Goal: Find specific page/section: Find specific page/section

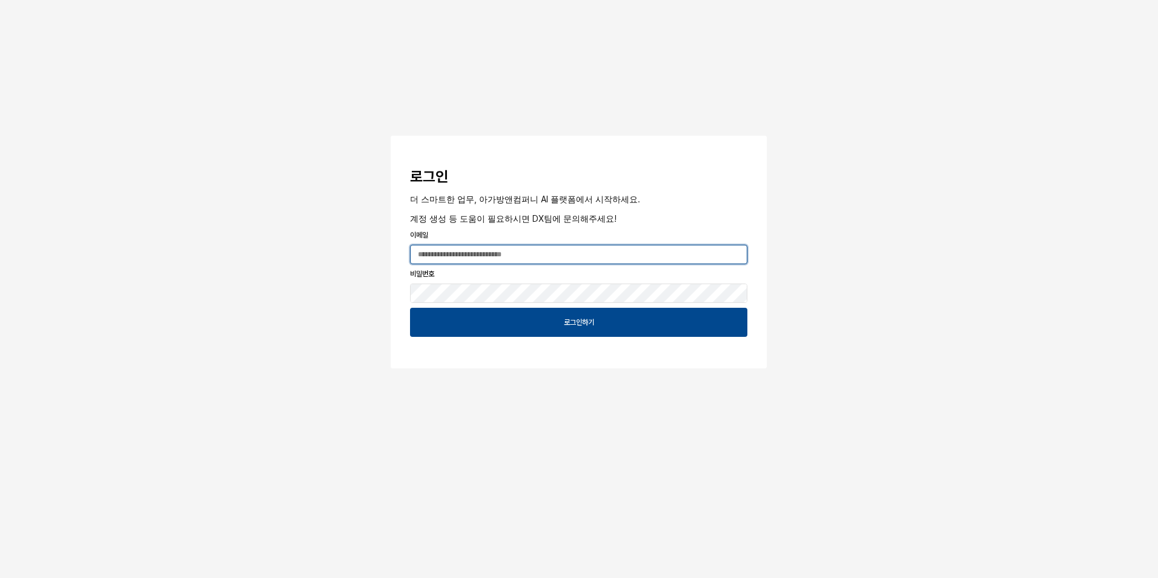
click at [557, 260] on input "App Frame" at bounding box center [579, 254] width 336 height 18
type input "**********"
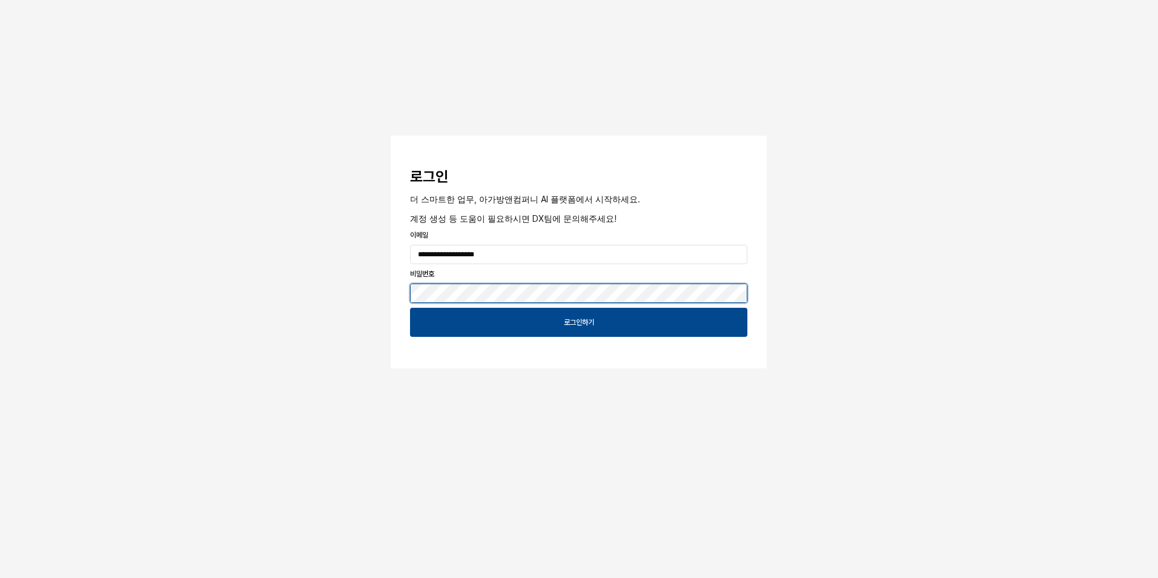
click at [391, 136] on button "App Frame" at bounding box center [396, 138] width 10 height 4
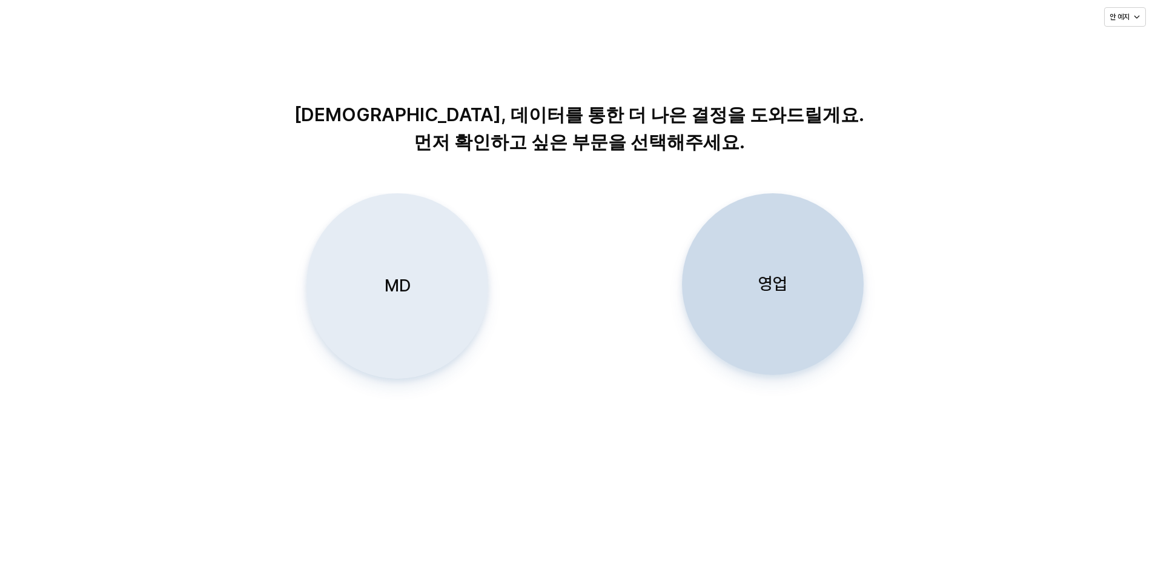
click at [437, 282] on div "MD" at bounding box center [397, 286] width 171 height 184
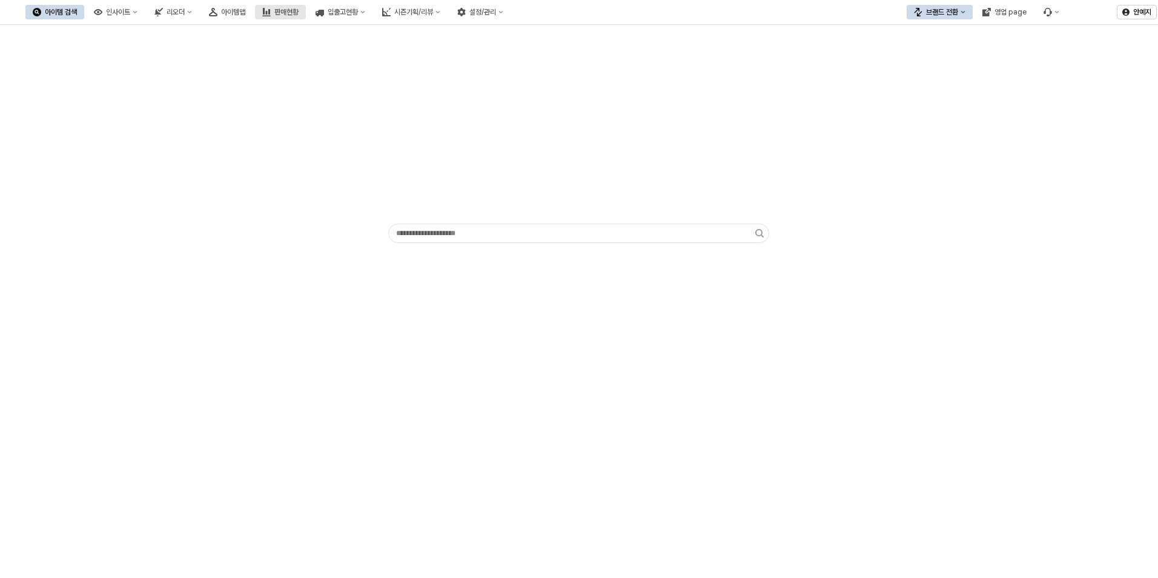
click at [299, 11] on div "판매현황" at bounding box center [286, 12] width 24 height 8
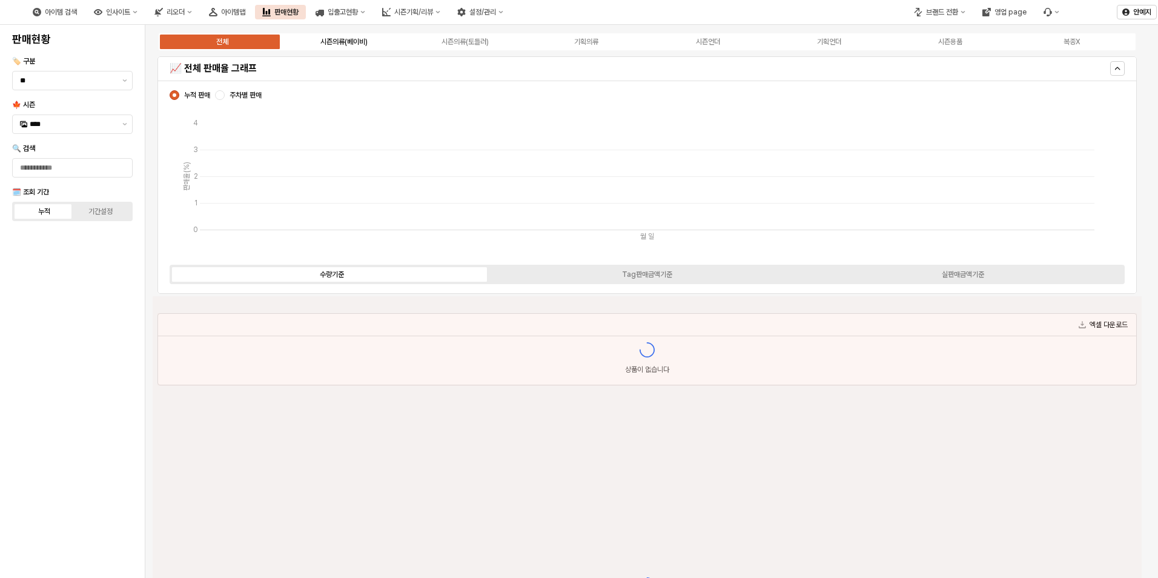
click at [329, 44] on div "시즌의류(베이비)" at bounding box center [343, 42] width 47 height 8
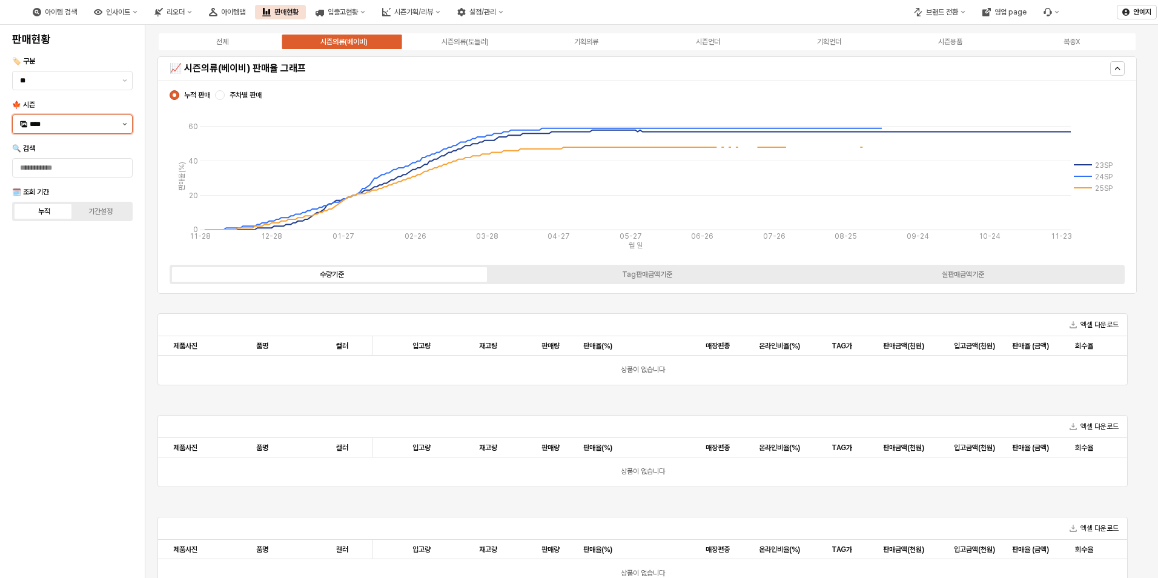
click at [125, 122] on button "제안 사항 표시" at bounding box center [124, 124] width 15 height 18
click at [61, 256] on div "25FA" at bounding box center [74, 252] width 88 height 10
type input "****"
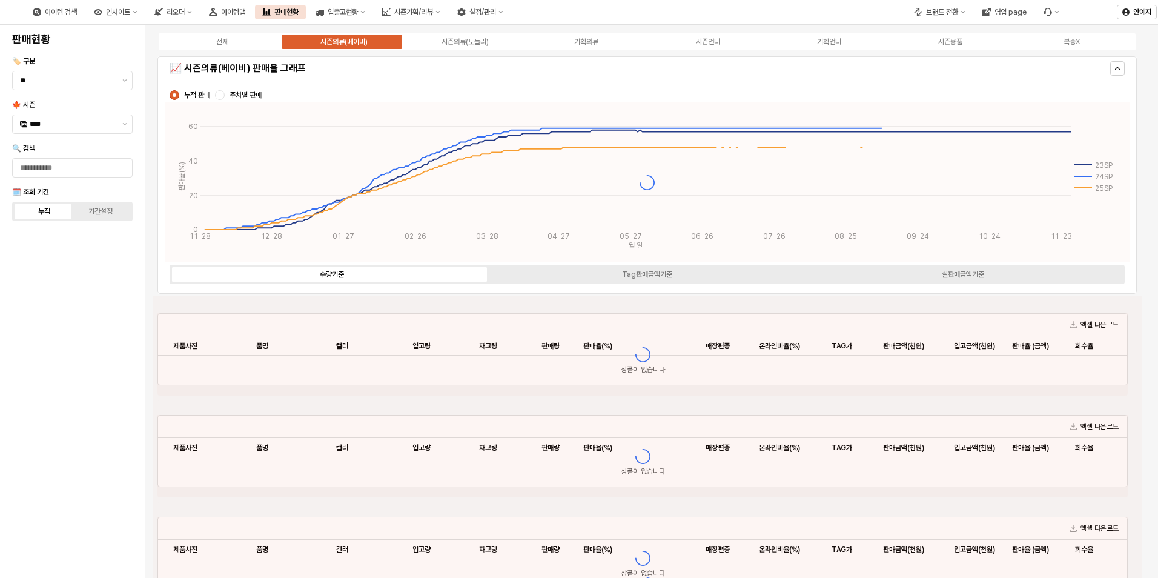
click at [106, 149] on div "🔍 검색" at bounding box center [72, 149] width 121 height 10
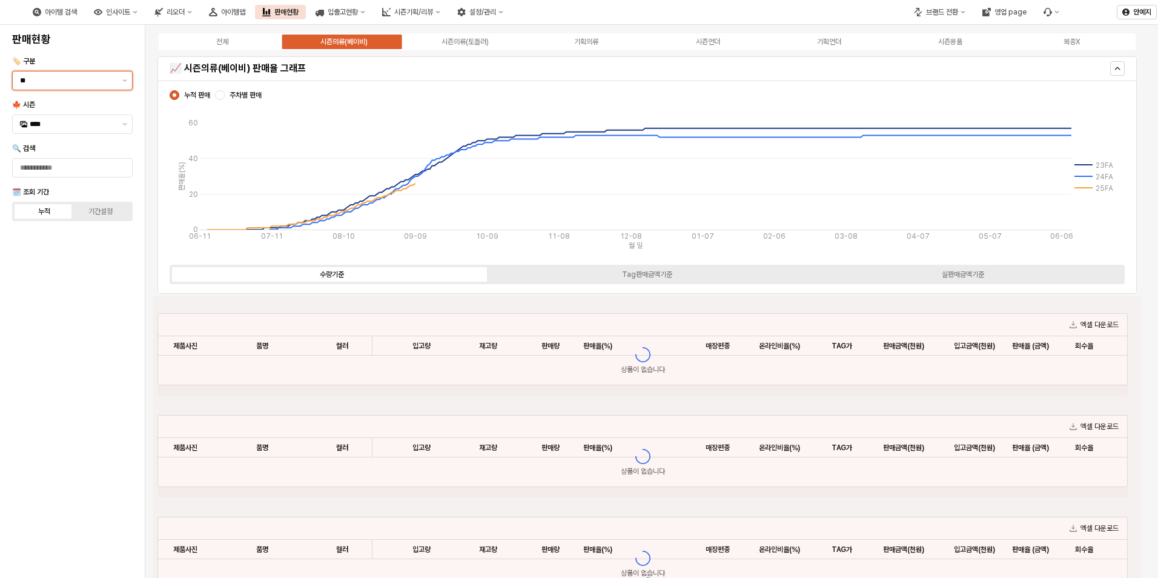
click at [79, 89] on div "**" at bounding box center [65, 80] width 105 height 18
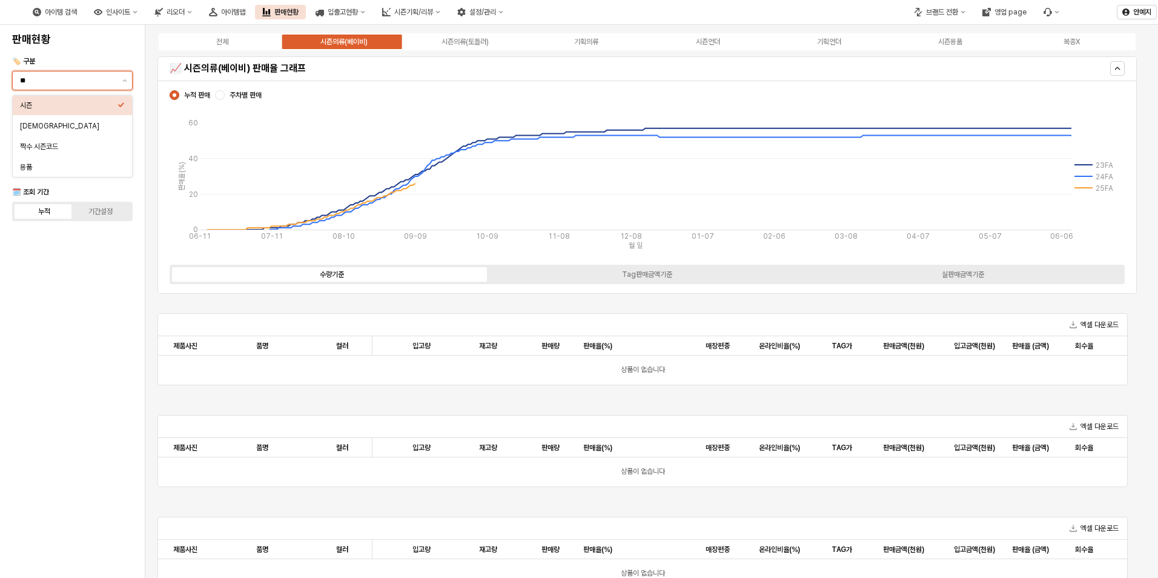
click at [79, 89] on div "**" at bounding box center [65, 80] width 105 height 18
click at [70, 269] on div "판매현황 🏷️ 구분 ** 🍁 시즌 **** 🔍 검색 🗓️ 조회 기간 누적 기간설정" at bounding box center [72, 301] width 130 height 543
click at [448, 45] on div "시즌의류(토들러)" at bounding box center [464, 42] width 47 height 8
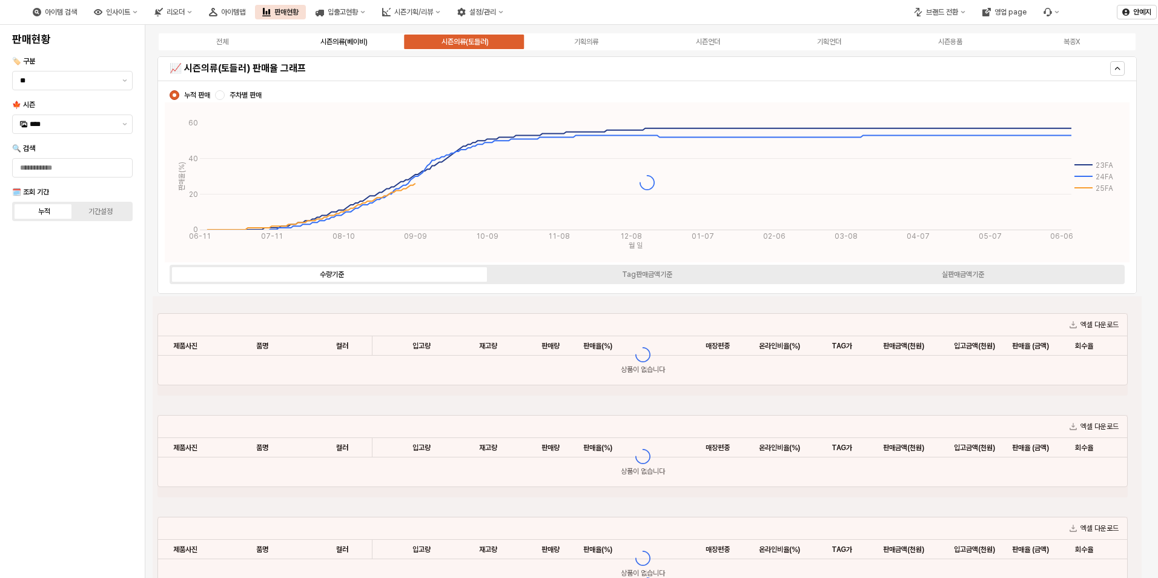
click at [369, 41] on label "시즌의류(베이비)" at bounding box center [343, 41] width 121 height 11
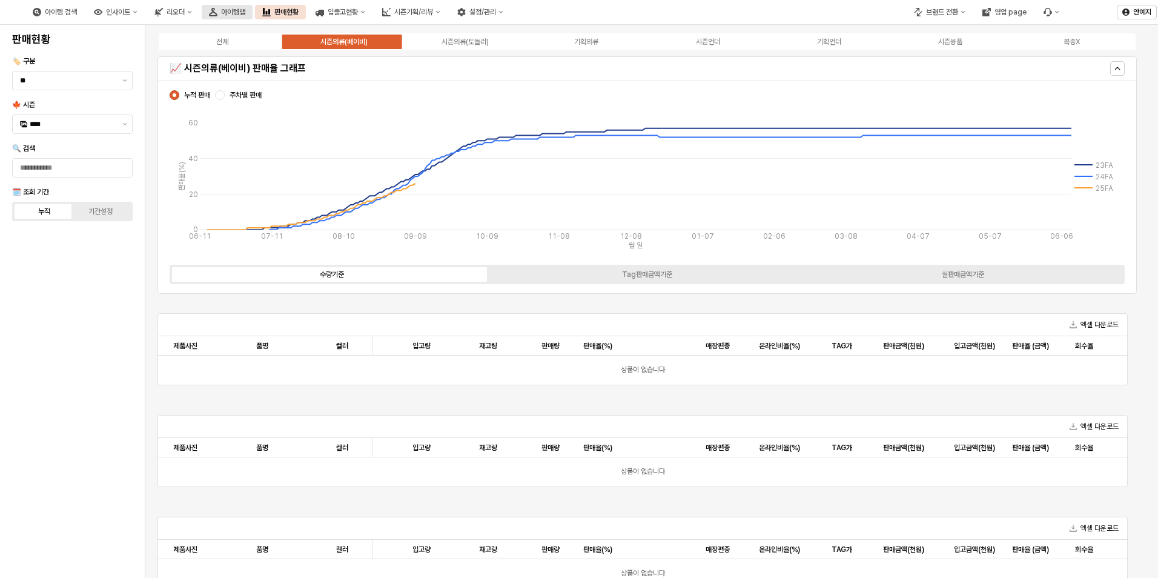
click at [245, 12] on div "아이템맵" at bounding box center [233, 12] width 24 height 8
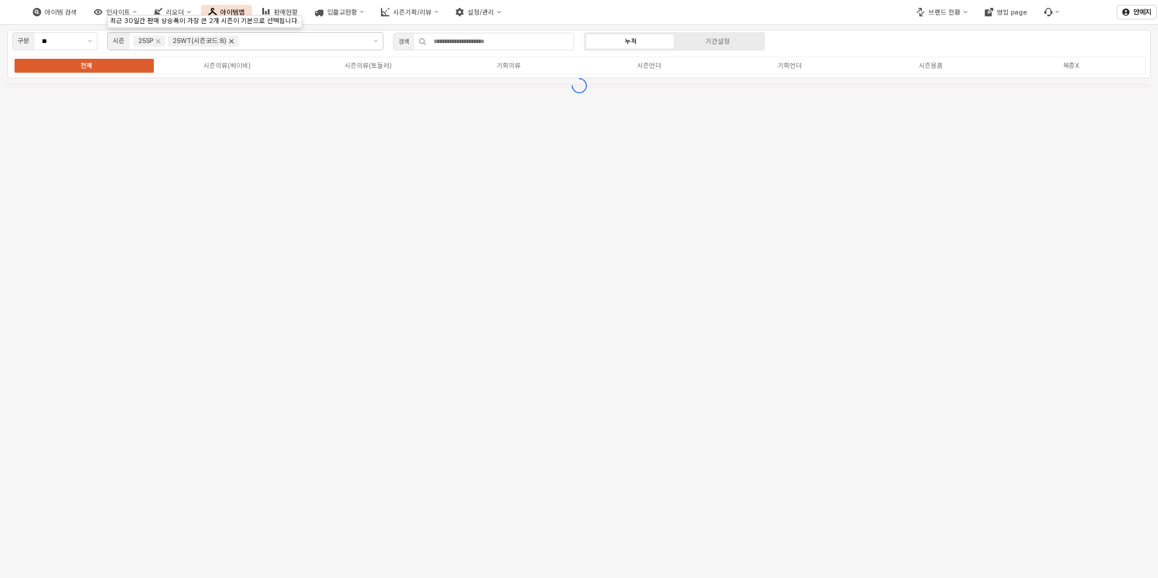
click at [234, 41] on icon "Remove 25WT(시즌코드:8)" at bounding box center [231, 41] width 10 height 10
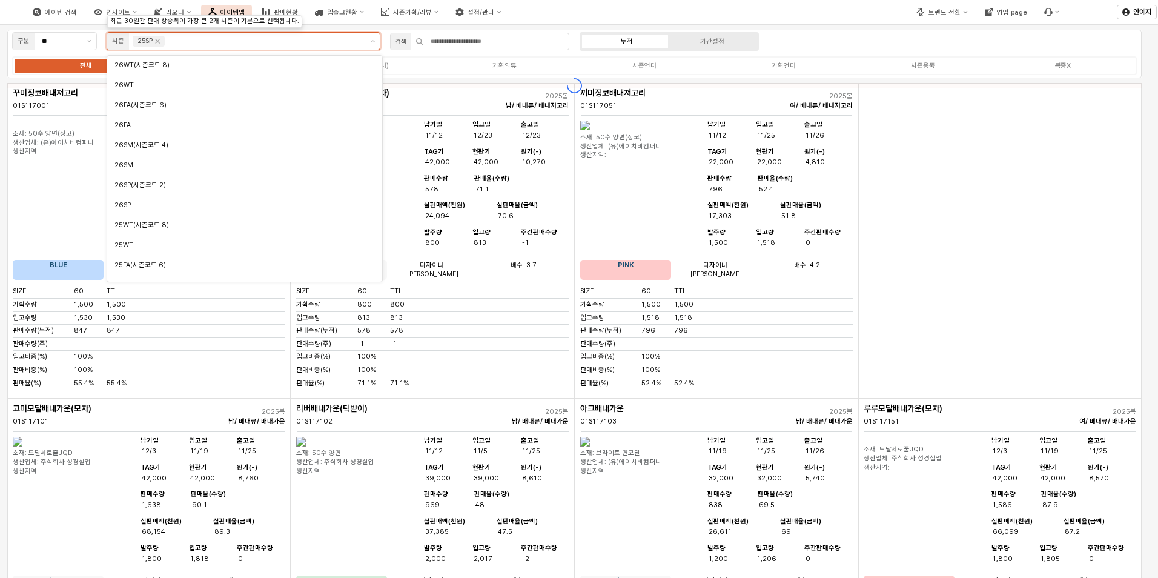
scroll to position [93, 0]
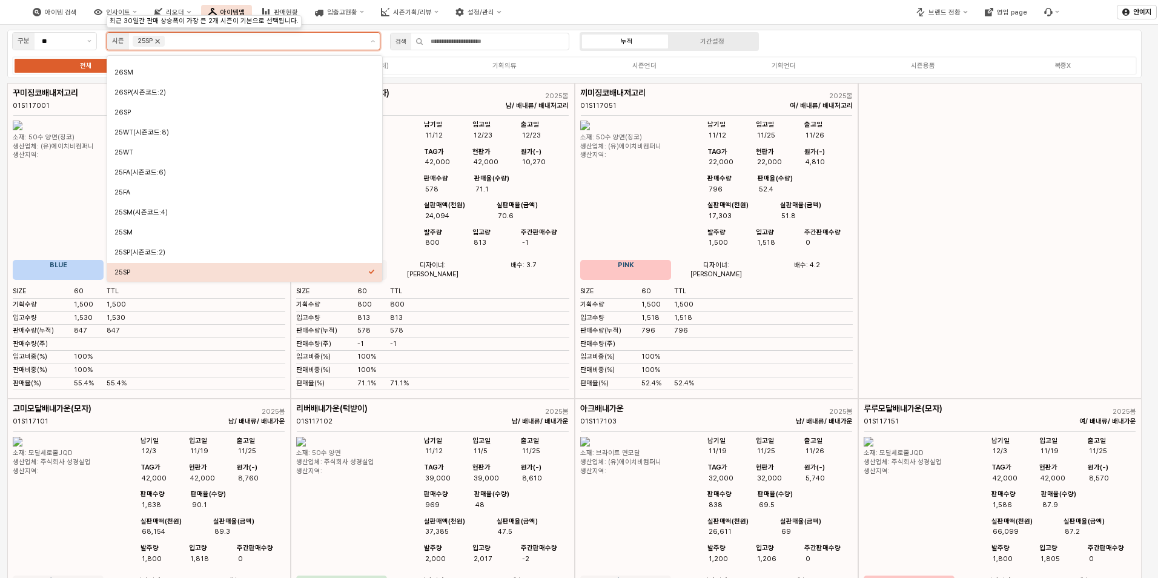
click at [162, 40] on icon "Remove 25SP" at bounding box center [158, 41] width 10 height 10
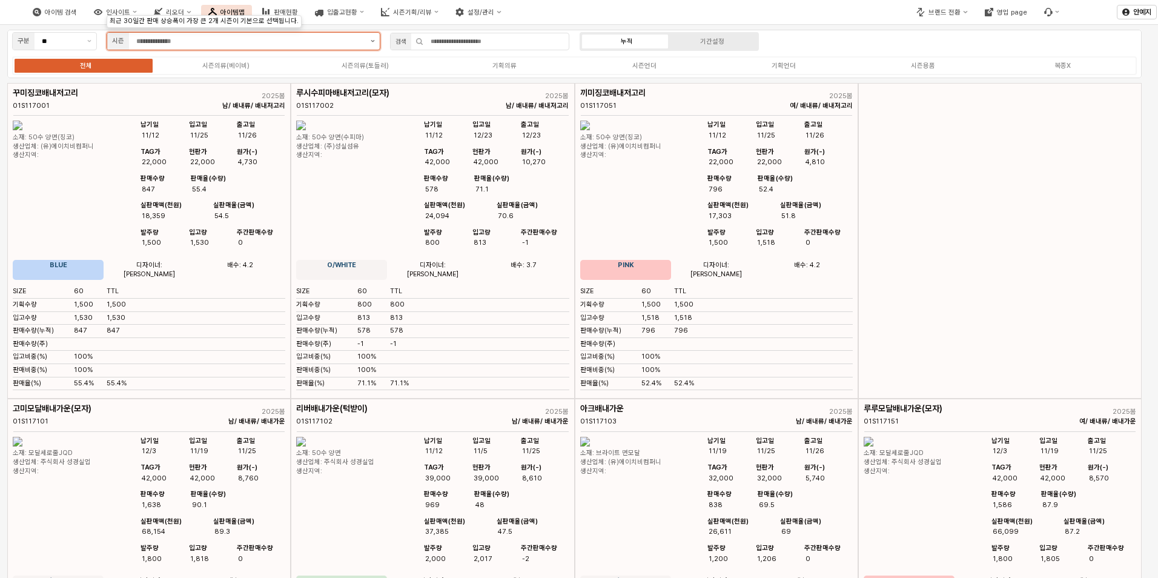
click at [374, 44] on button "제안 사항 표시" at bounding box center [373, 41] width 14 height 17
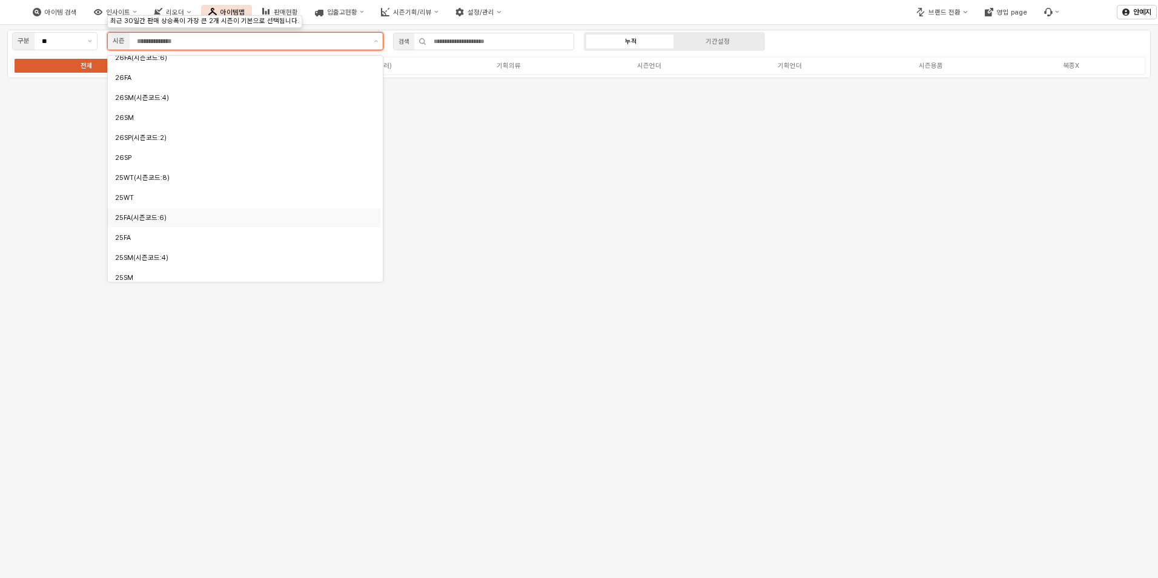
scroll to position [61, 0]
click at [154, 222] on div "25FA" at bounding box center [240, 224] width 251 height 9
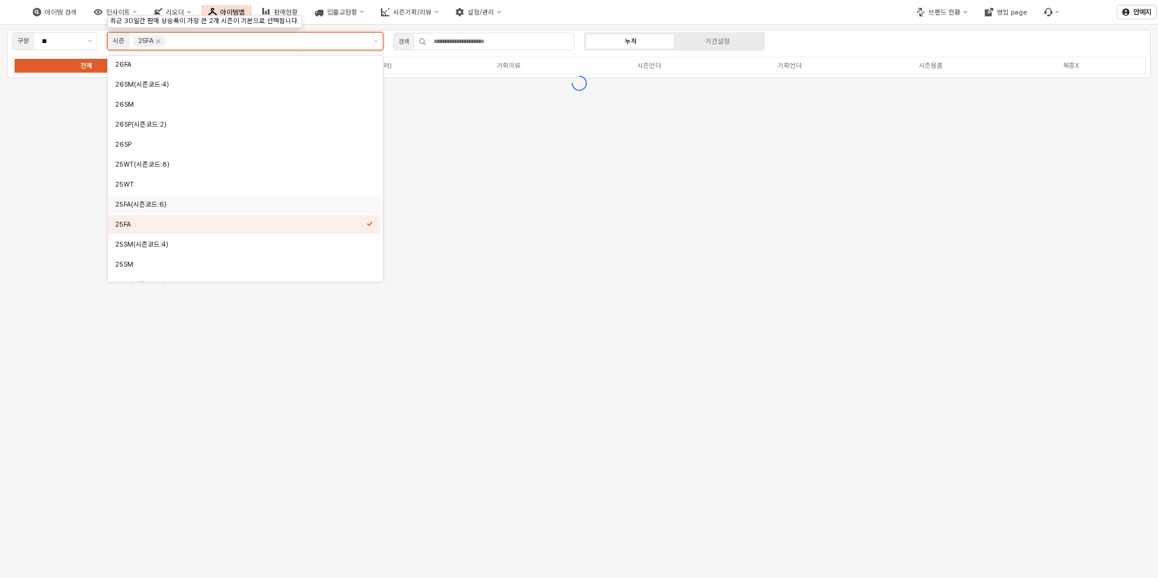
click at [157, 204] on div "25FA(시즌코드:6)" at bounding box center [240, 204] width 251 height 9
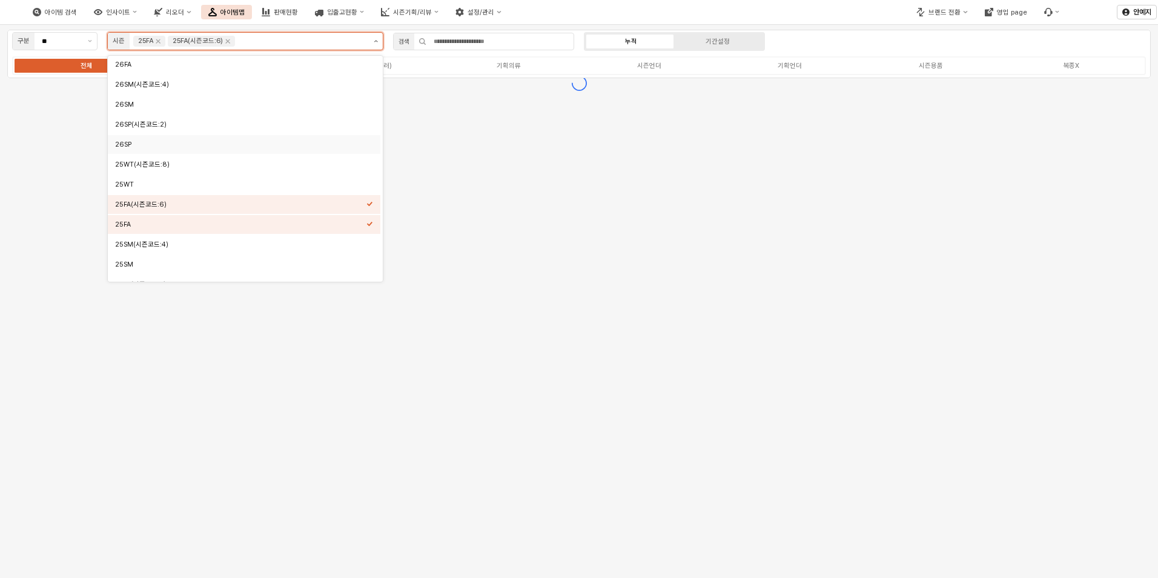
click at [375, 42] on button "제안 사항 표시" at bounding box center [376, 41] width 14 height 17
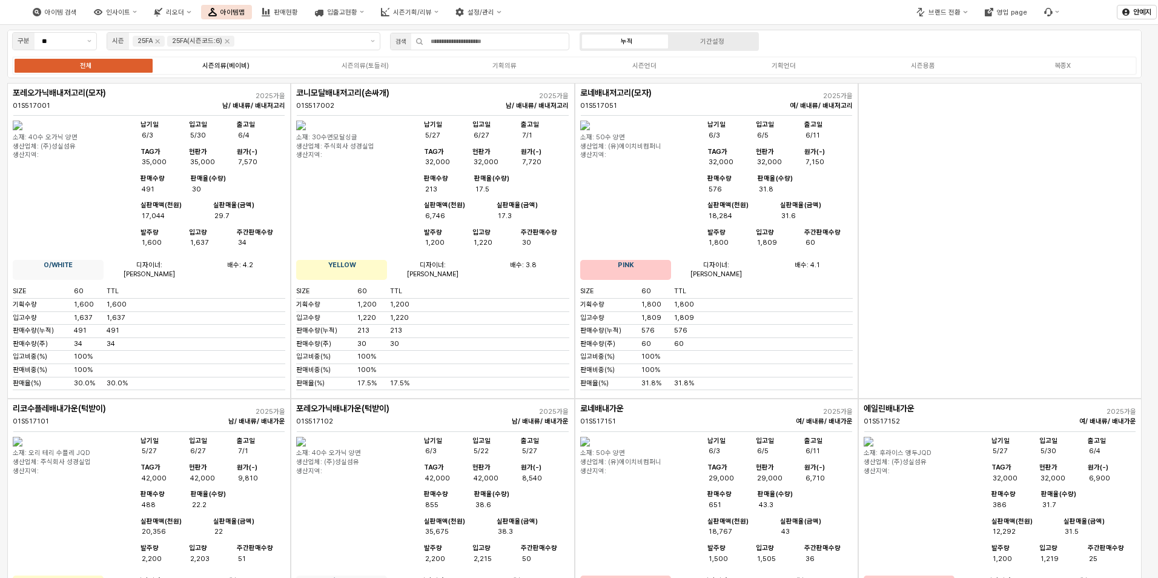
click at [217, 68] on div "시즌의류(베이비)" at bounding box center [225, 66] width 47 height 8
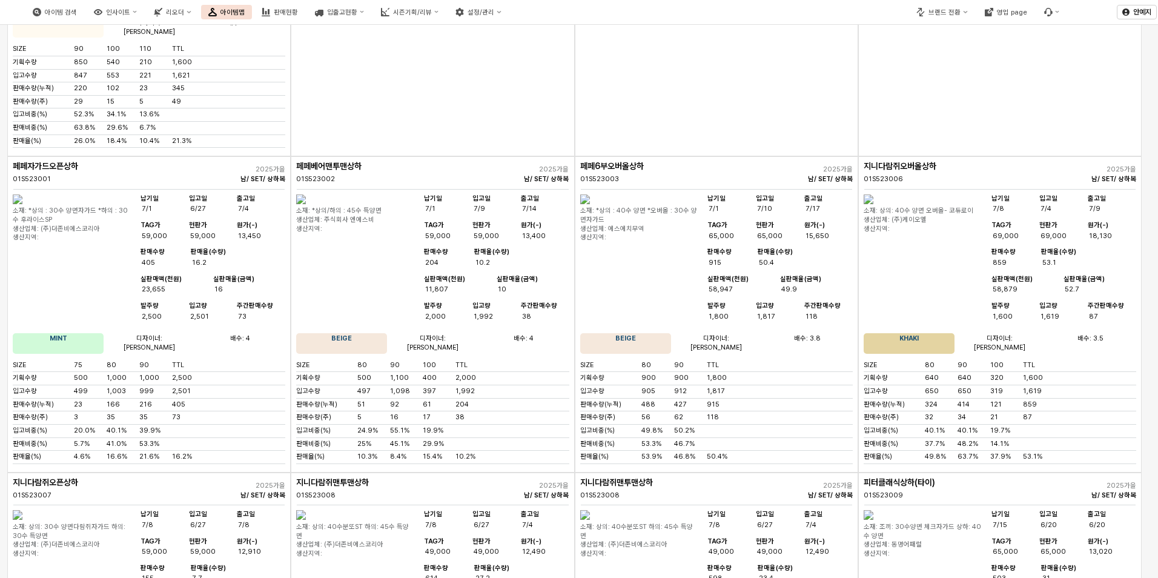
scroll to position [0, 0]
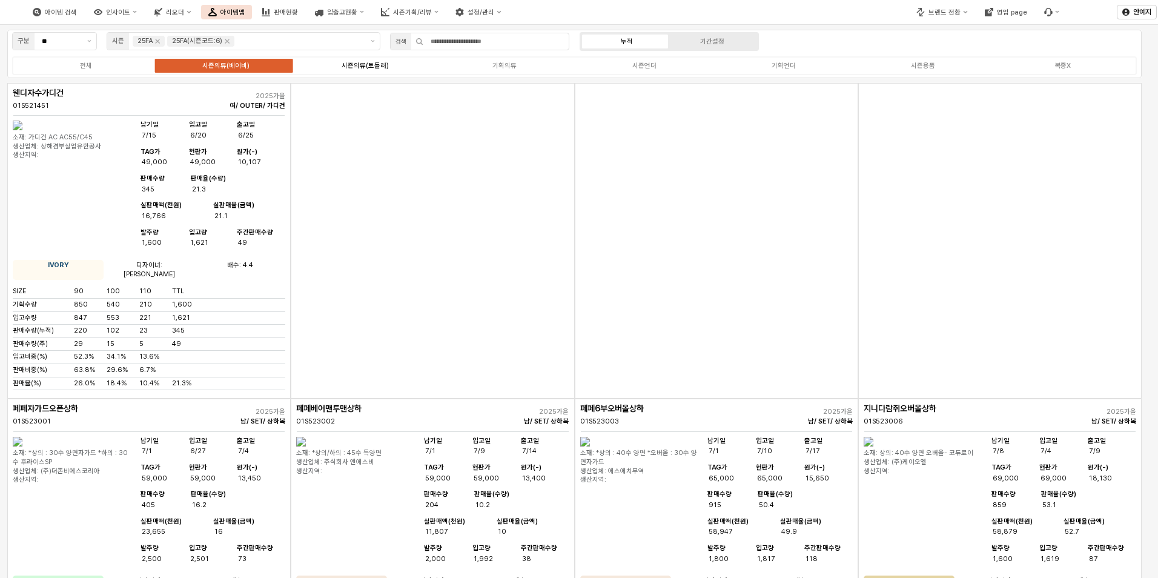
click at [405, 65] on label "시즌의류(토들러)" at bounding box center [365, 66] width 139 height 10
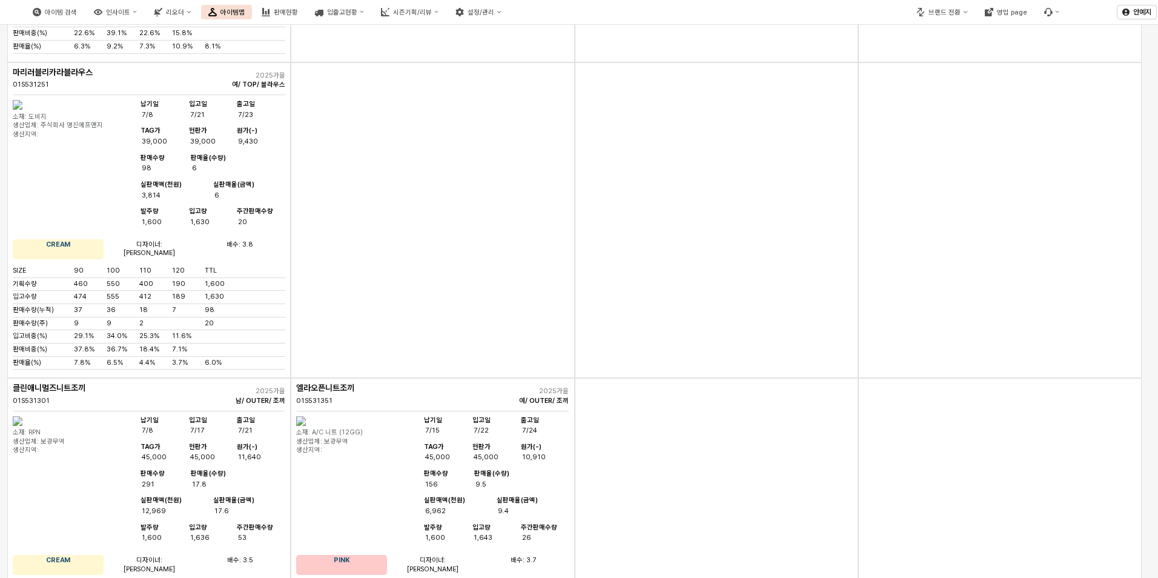
scroll to position [1393, 0]
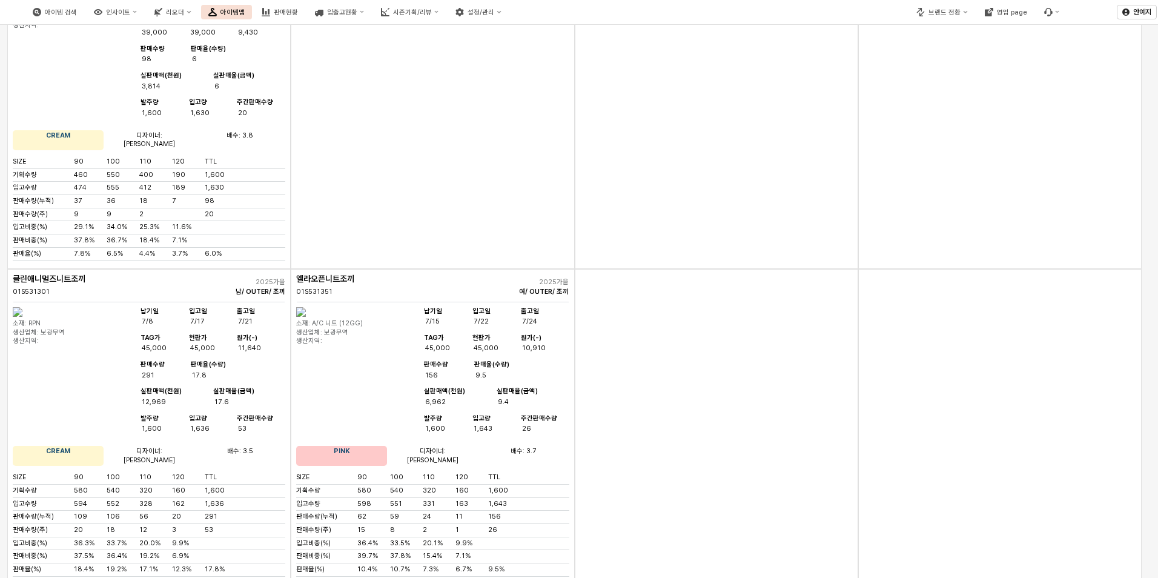
click at [614, 441] on div "App Frame" at bounding box center [716, 426] width 283 height 315
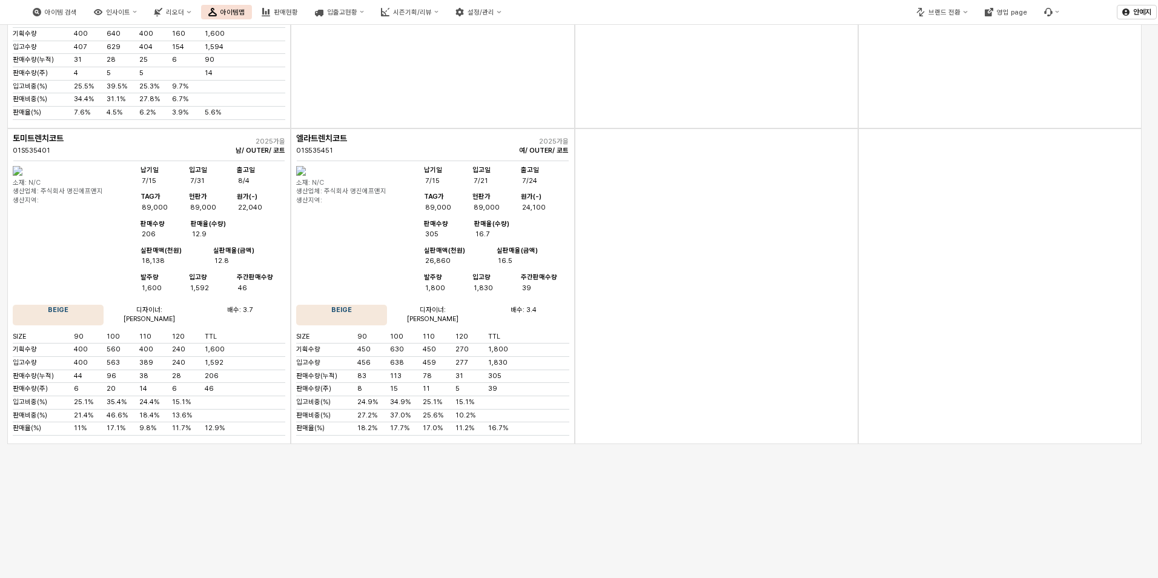
scroll to position [0, 0]
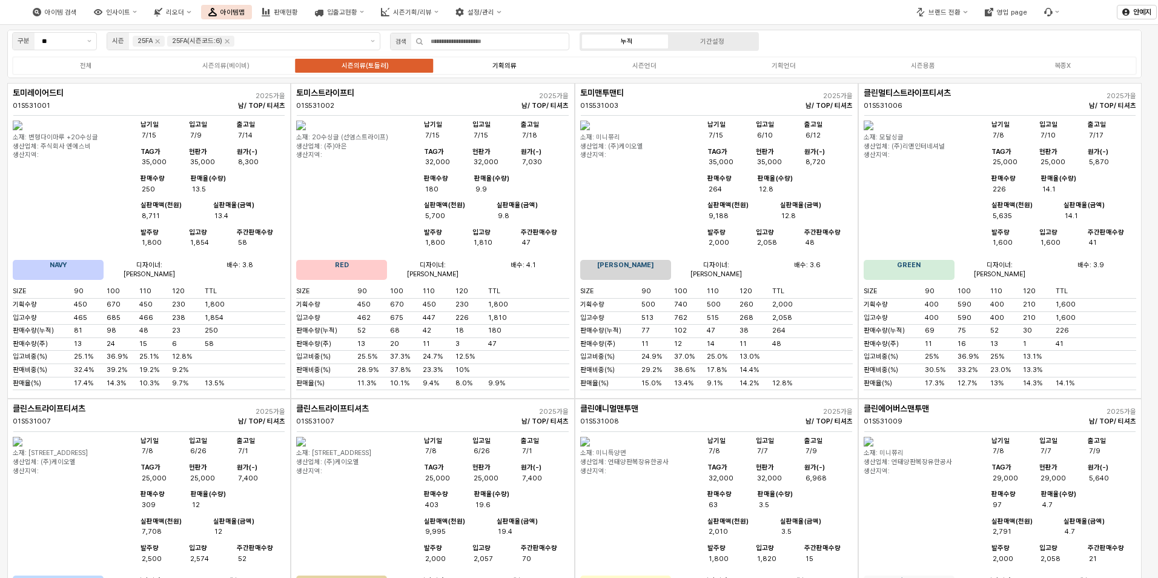
click at [517, 70] on label "기획의류" at bounding box center [504, 66] width 139 height 10
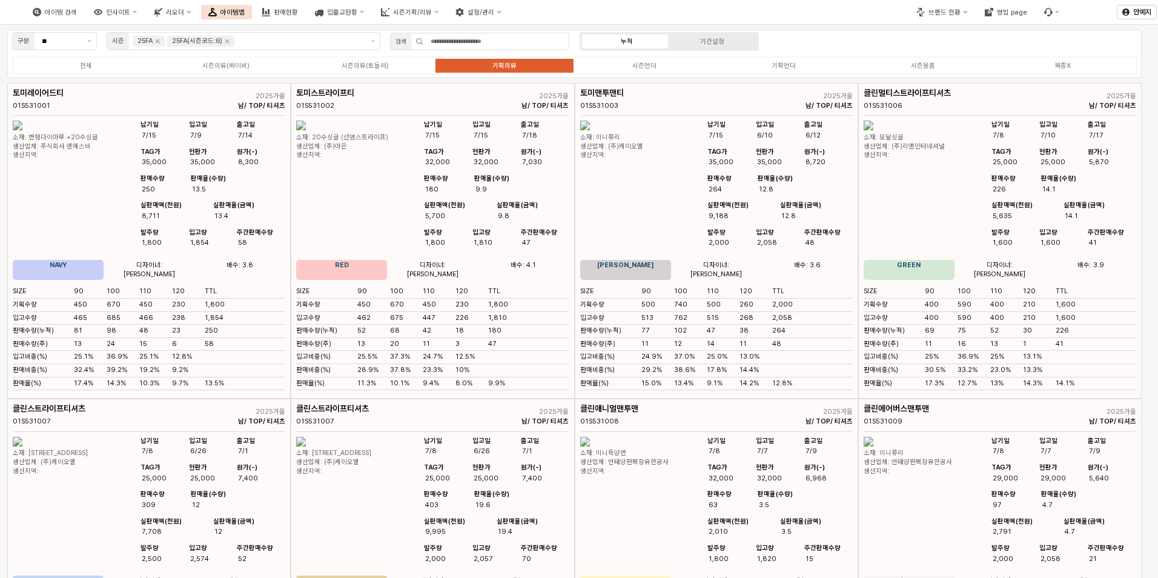
click at [836, 36] on div "구분 ** 시즌 25FA 25FA(시즌코드:6) 검색 누적 기간설정 전체 시즌의류(베이비) 시즌의류(토들러) 기획의류 시즌언더 기획언더 시즌용…" at bounding box center [574, 54] width 1134 height 48
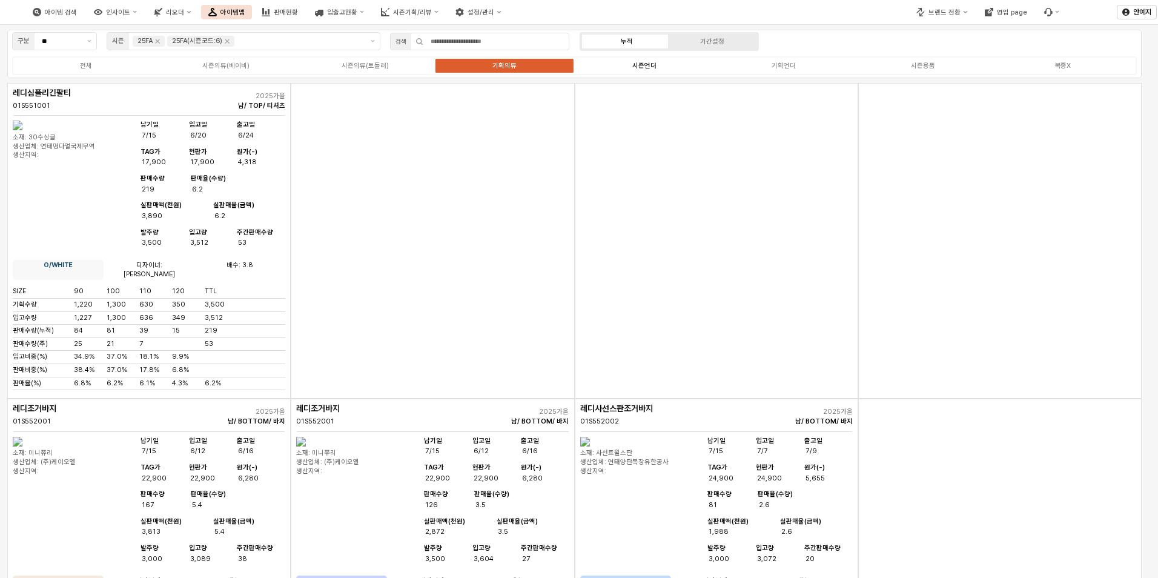
click at [657, 67] on label "시즌언더" at bounding box center [644, 66] width 139 height 10
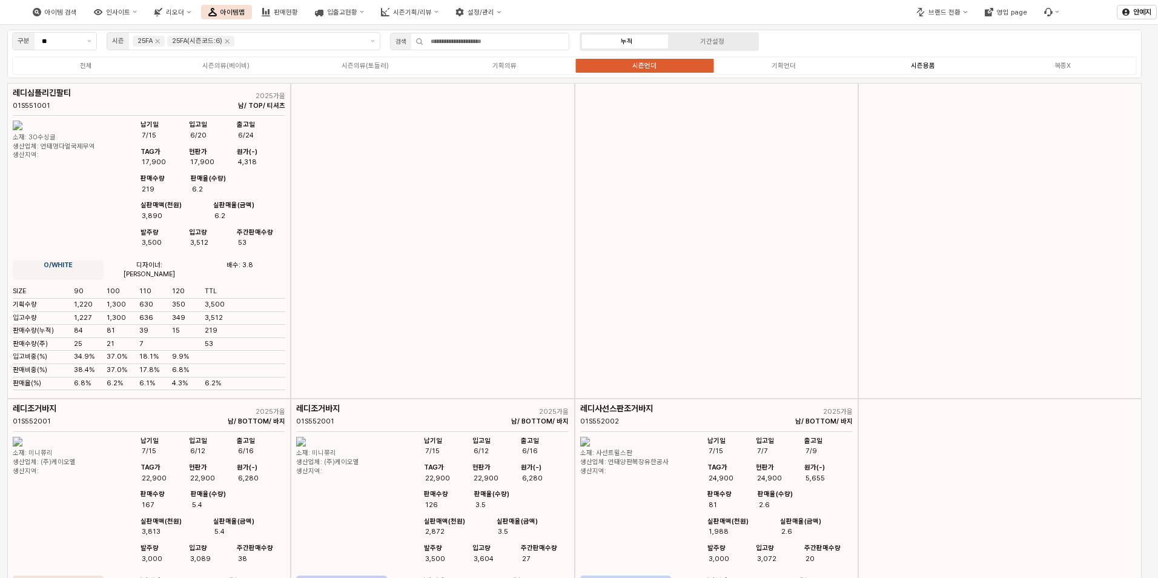
click at [923, 66] on div "시즌용품" at bounding box center [923, 66] width 24 height 8
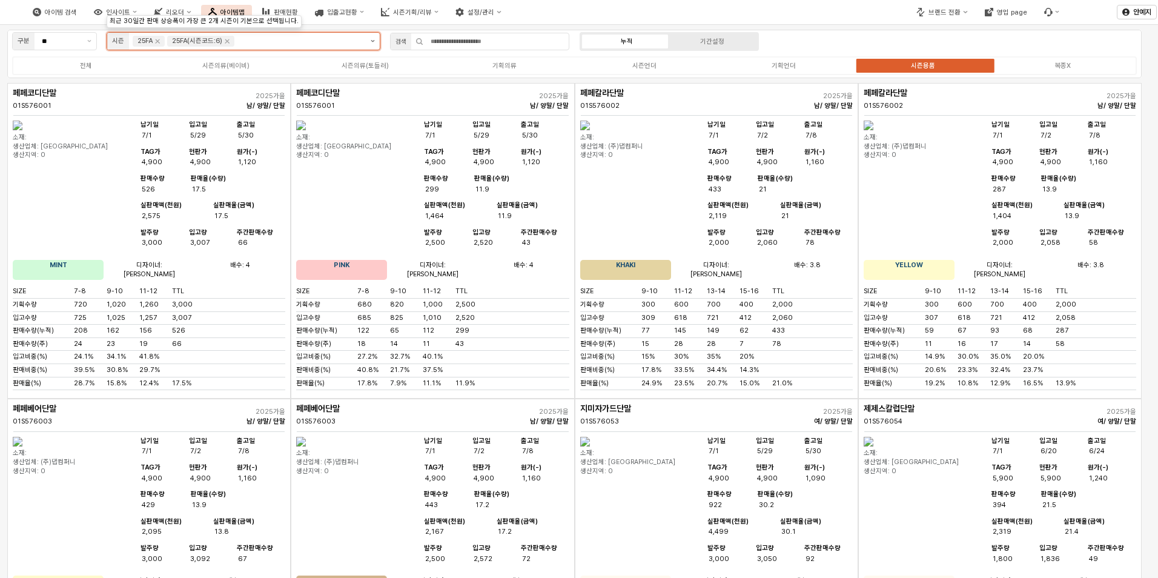
click at [370, 39] on button "제안 사항 표시" at bounding box center [373, 41] width 14 height 17
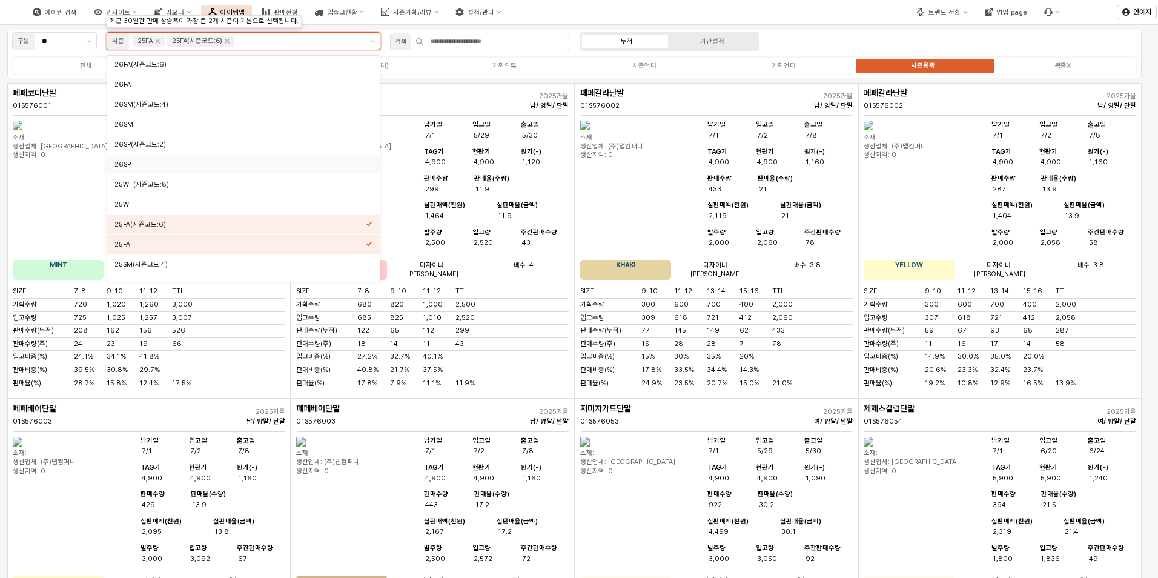
scroll to position [61, 0]
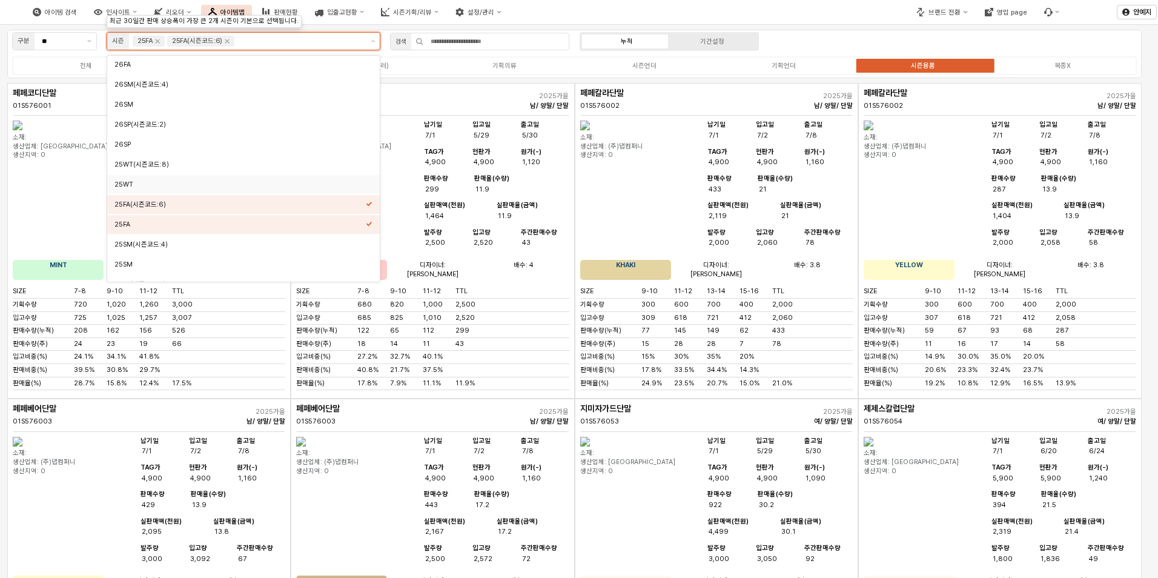
click at [258, 179] on div "25WT" at bounding box center [239, 185] width 251 height 12
click at [259, 163] on div "25WT(시즌코드:8)" at bounding box center [239, 164] width 251 height 9
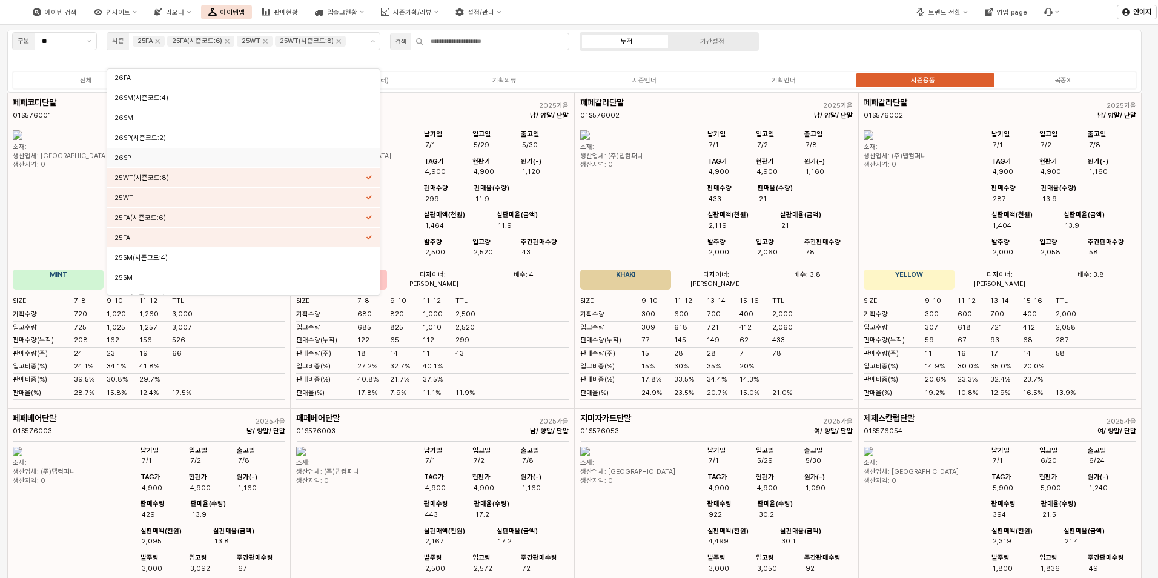
click at [1022, 50] on div "구분 ** 시즌 25FA 25FA(시즌코드:6) 25WT 25WT(시즌코드:8) 검색 누적 기간설정 전체 시즌의류(베이비) 시즌의류(토들러) …" at bounding box center [574, 61] width 1134 height 63
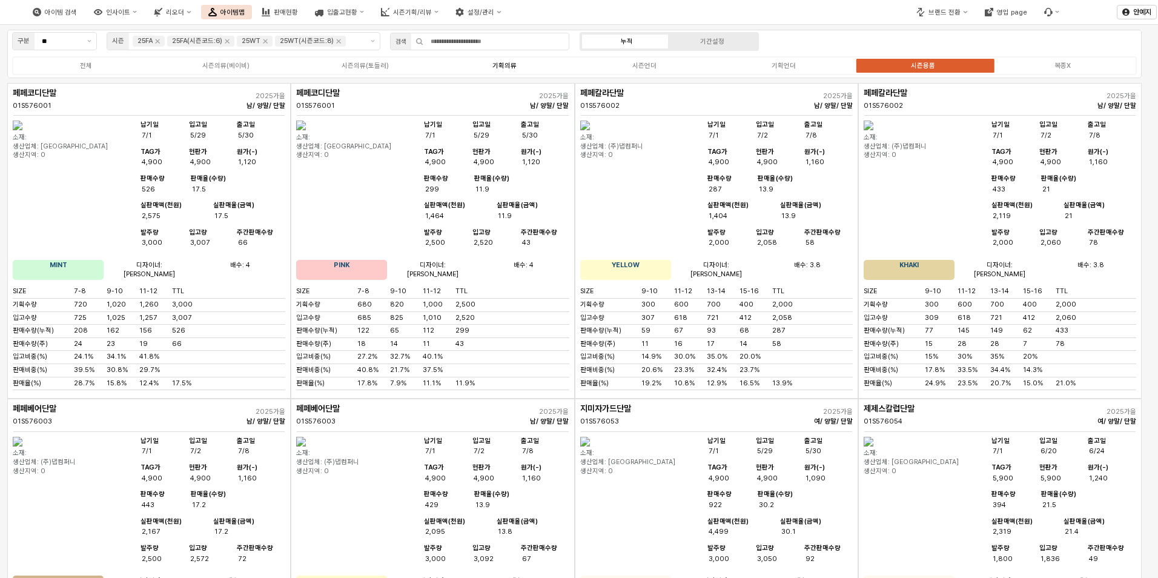
click at [505, 64] on div "기획의류" at bounding box center [504, 66] width 24 height 8
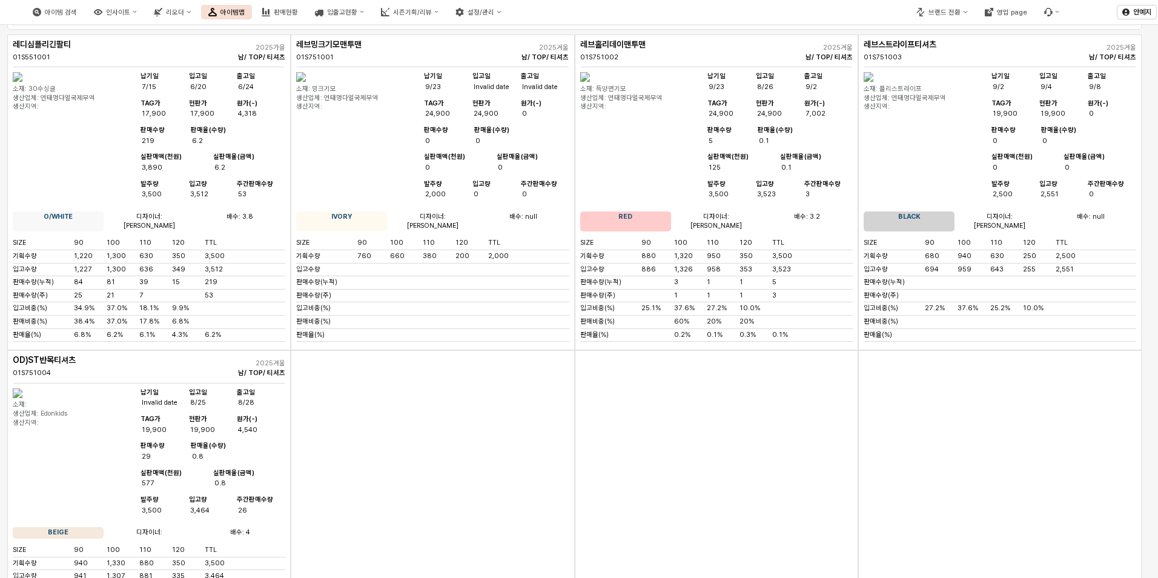
scroll to position [0, 0]
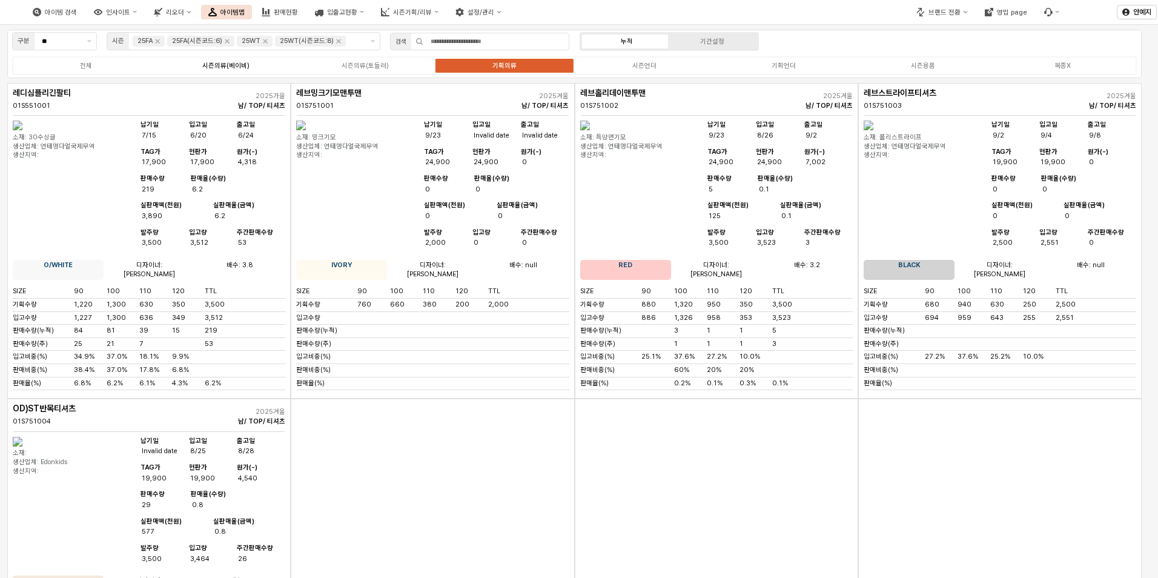
click at [251, 66] on label "시즌의류(베이비)" at bounding box center [225, 66] width 139 height 10
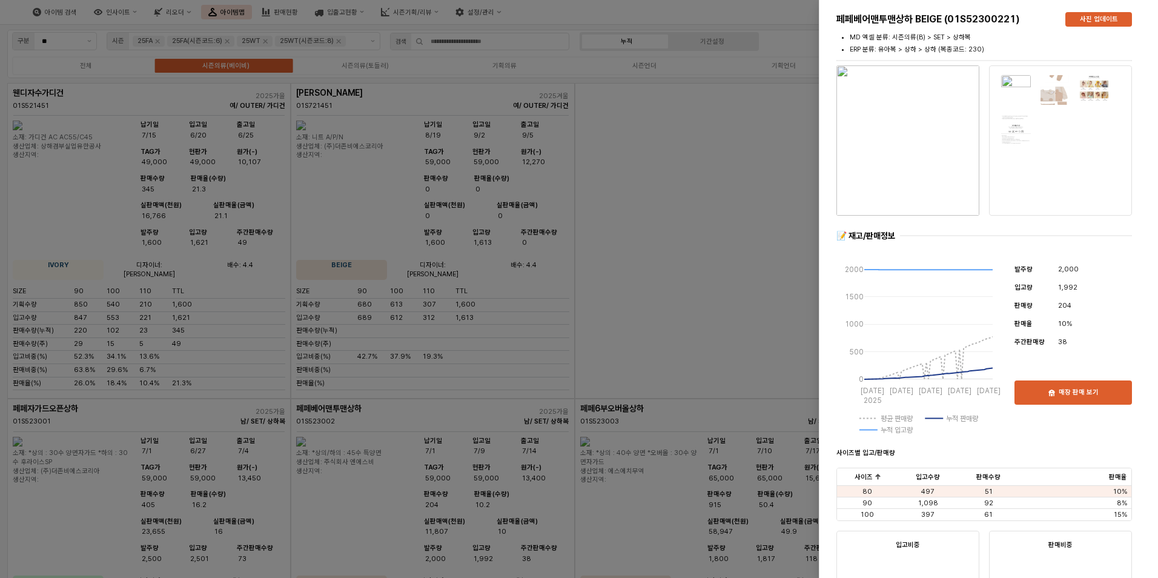
click at [773, 128] on div at bounding box center [579, 289] width 1158 height 578
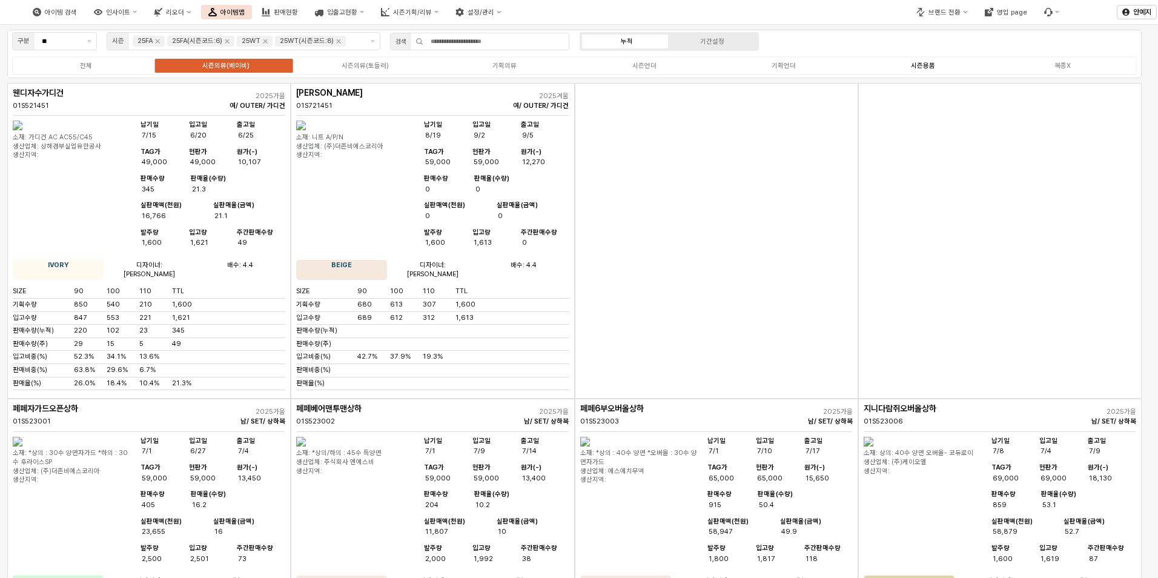
click at [917, 62] on div "시즌용품" at bounding box center [923, 66] width 24 height 8
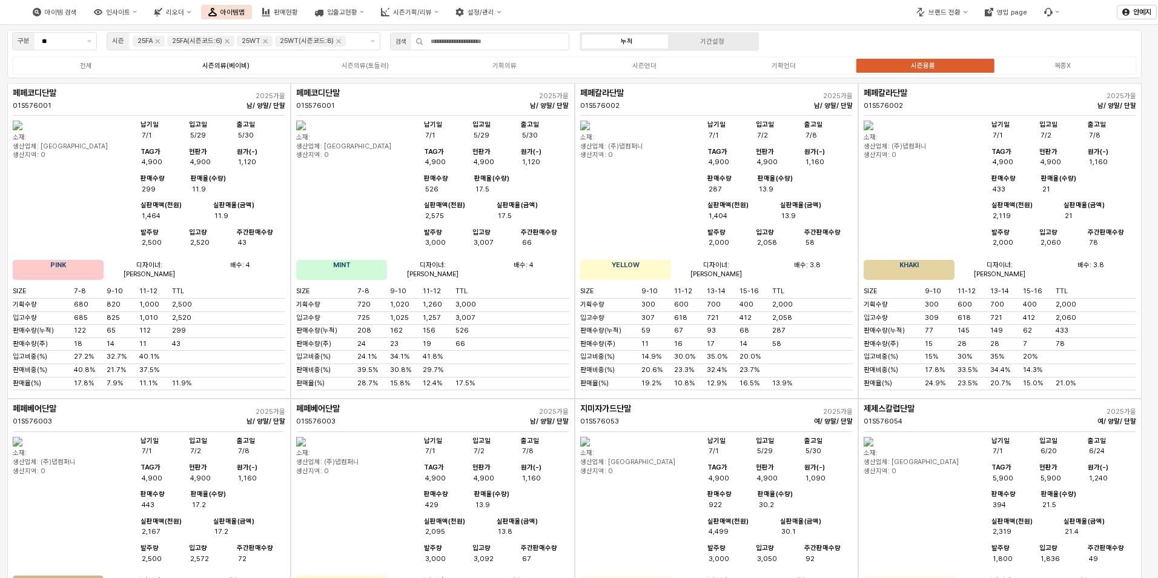
click at [231, 65] on div "시즌의류(베이비)" at bounding box center [225, 66] width 47 height 8
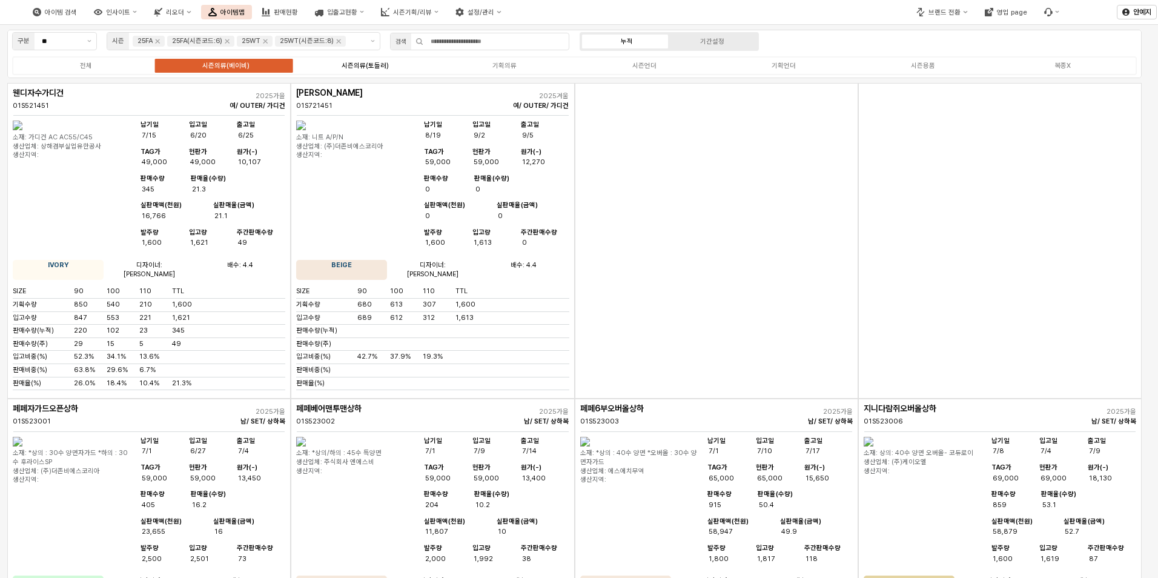
click at [372, 61] on label "시즌의류(토들러)" at bounding box center [365, 66] width 139 height 10
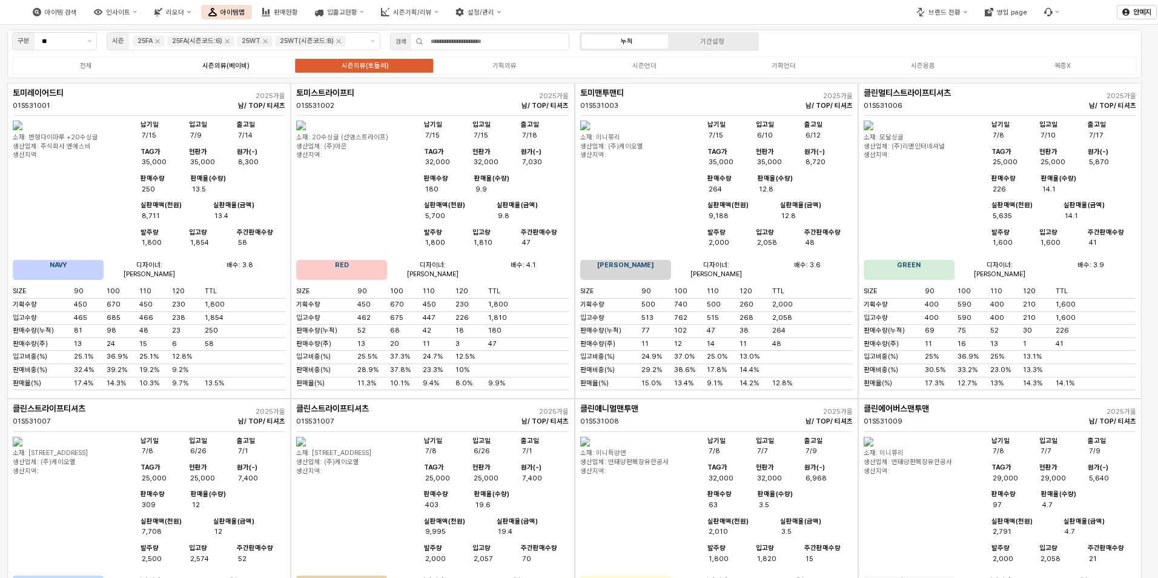
click at [211, 66] on div "시즌의류(베이비)" at bounding box center [225, 66] width 47 height 8
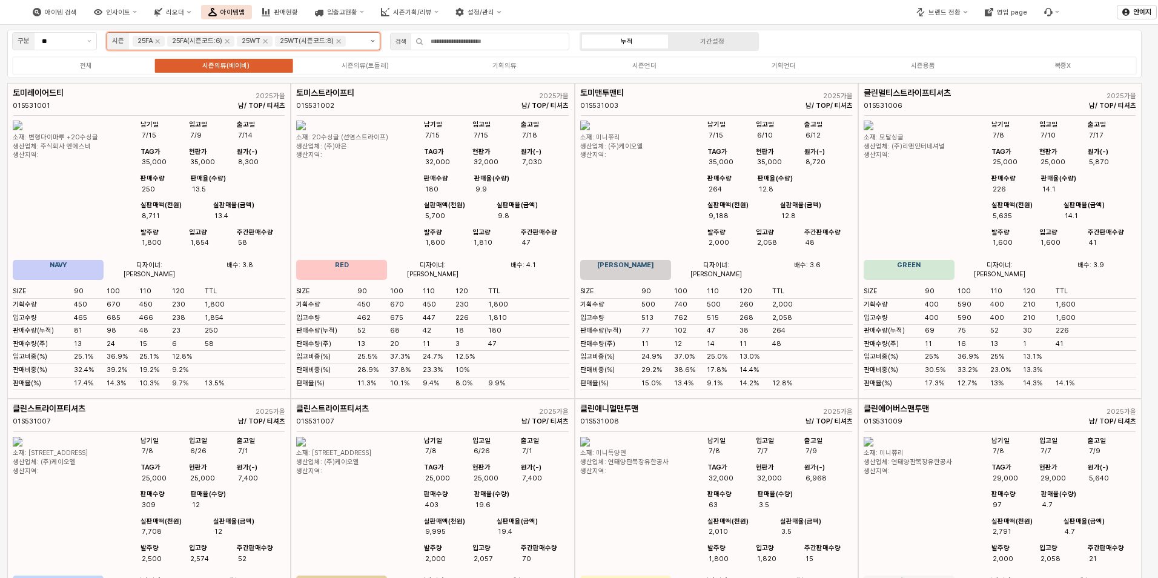
click at [375, 39] on button "제안 사항 표시" at bounding box center [373, 41] width 14 height 17
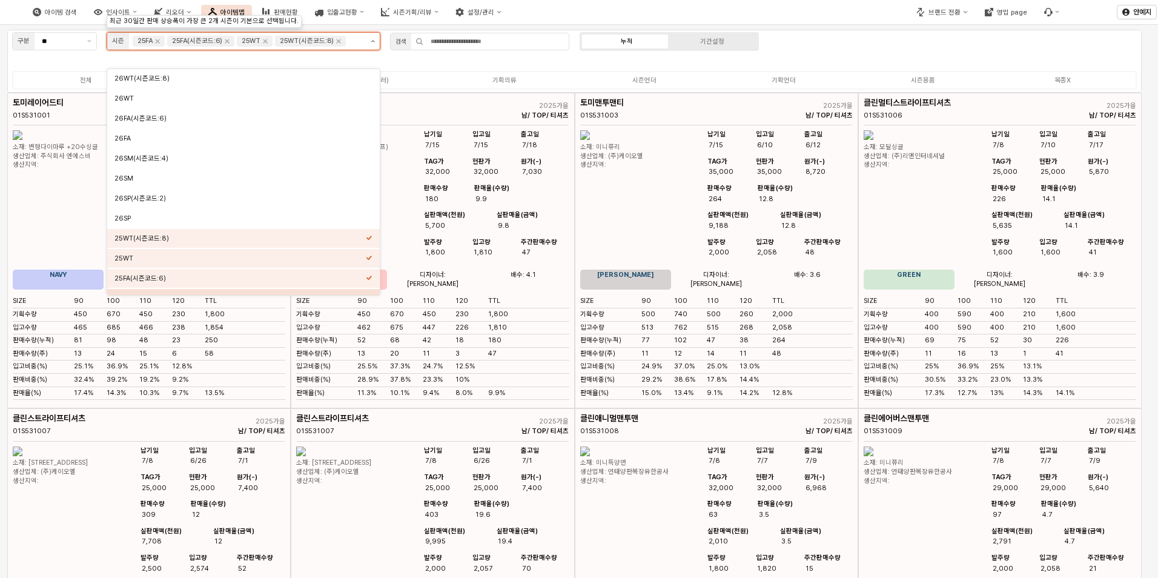
scroll to position [13, 0]
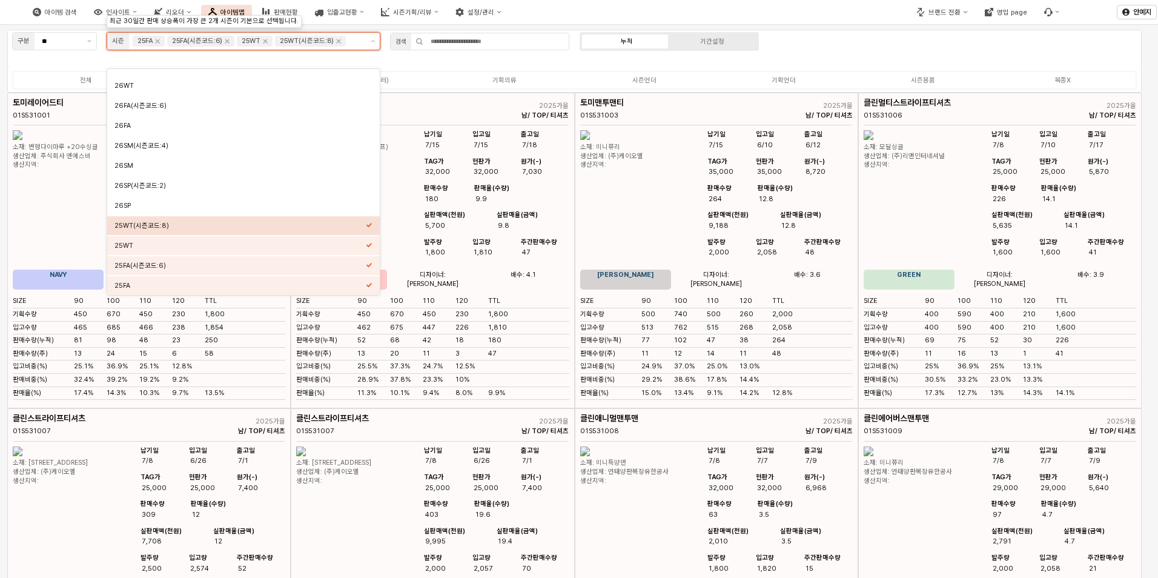
click at [309, 223] on div "25WT(시즌코드:8)" at bounding box center [239, 225] width 251 height 9
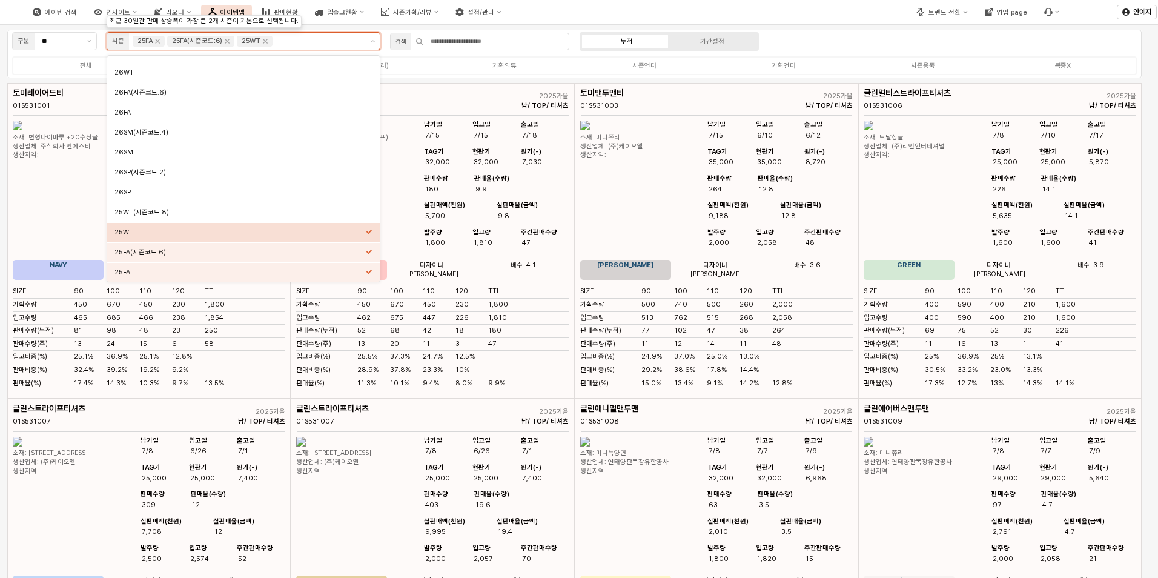
click at [306, 231] on div "25WT" at bounding box center [239, 232] width 251 height 9
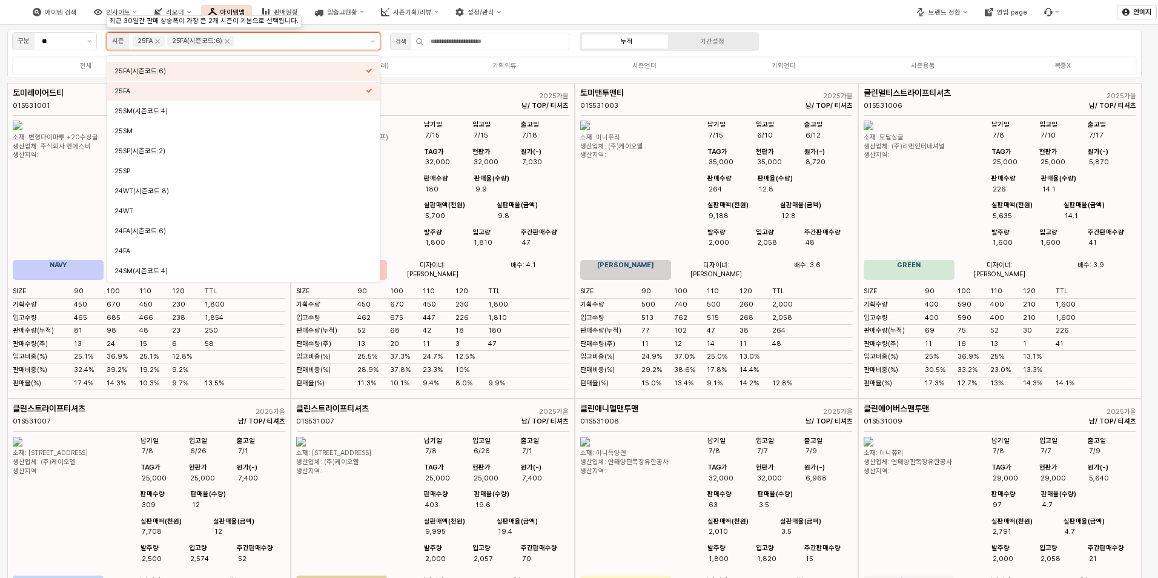
scroll to position [194, 0]
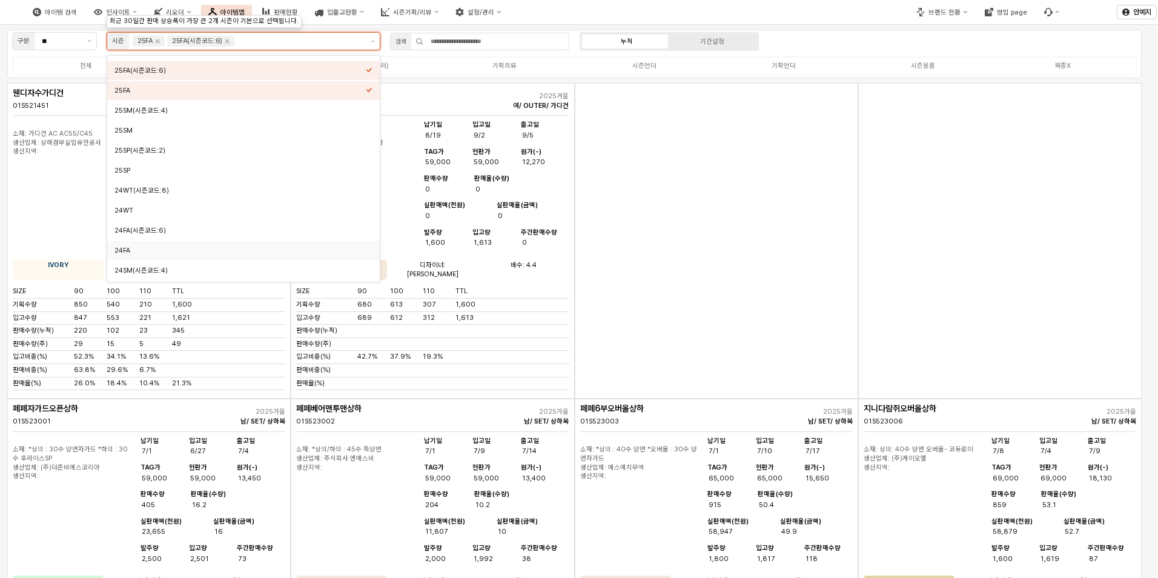
click at [197, 251] on div "24FA" at bounding box center [239, 250] width 251 height 9
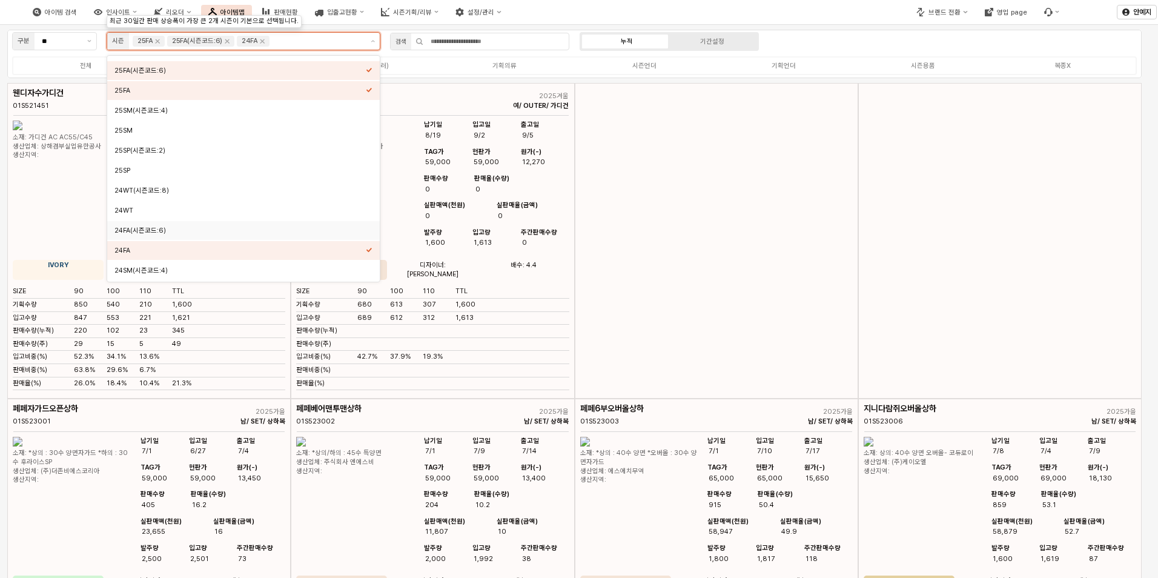
click at [198, 232] on div "24FA(시즌코드:6)" at bounding box center [239, 230] width 251 height 9
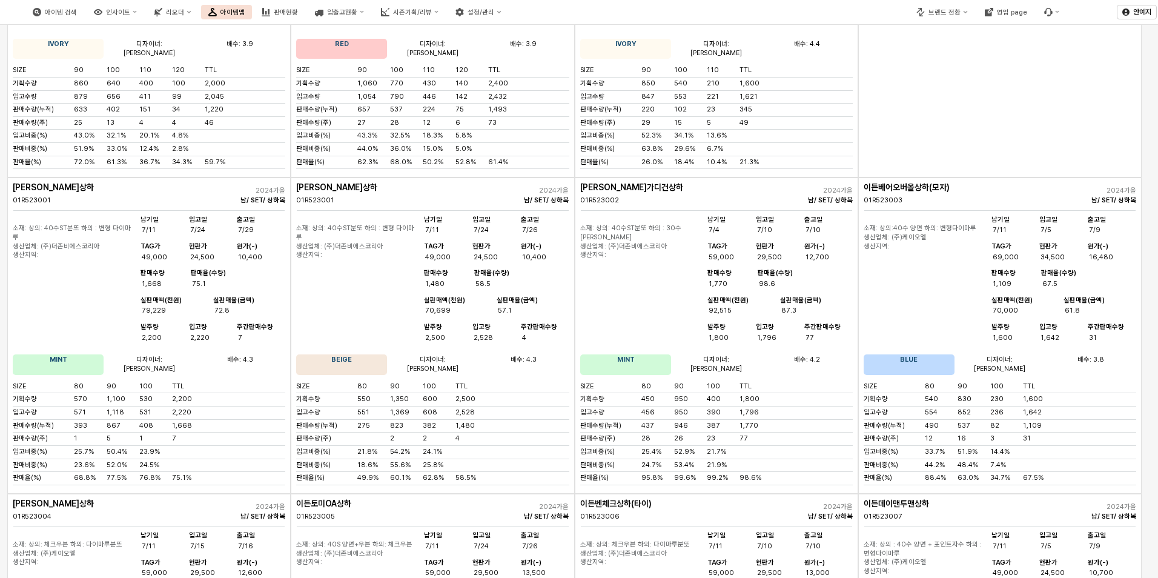
scroll to position [242, 0]
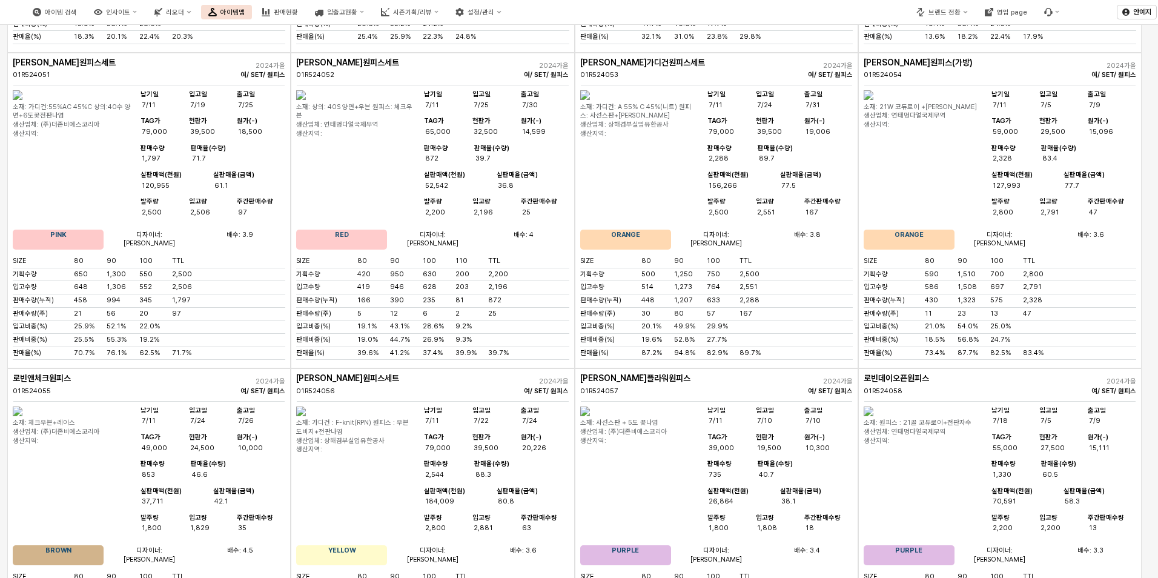
scroll to position [3512, 0]
